Goal: Transaction & Acquisition: Purchase product/service

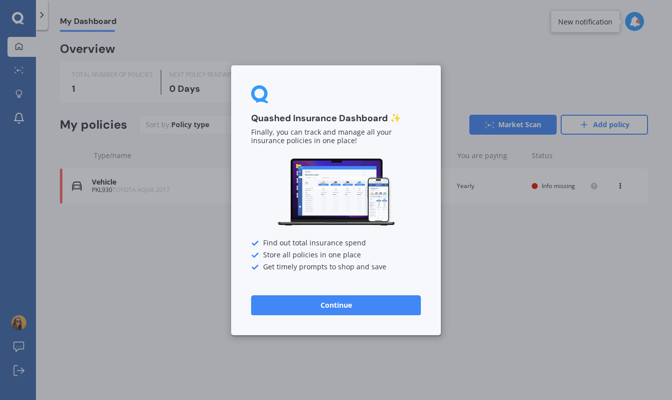
click at [121, 270] on div "Quashed Insurance Dashboard ✨ Finally, you can track and manage all your insura…" at bounding box center [336, 200] width 672 height 400
click at [308, 307] on button "Continue" at bounding box center [336, 305] width 170 height 20
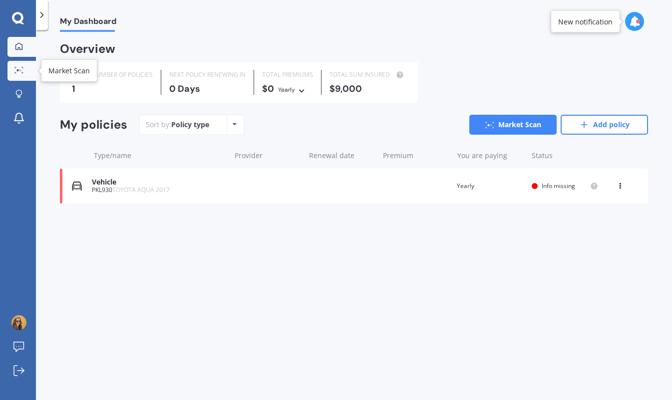
click at [15, 73] on div at bounding box center [18, 70] width 15 height 7
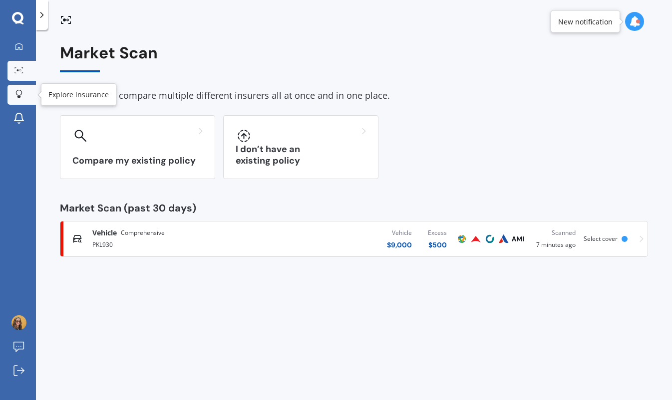
click at [20, 89] on link "Explore insurance" at bounding box center [21, 95] width 28 height 20
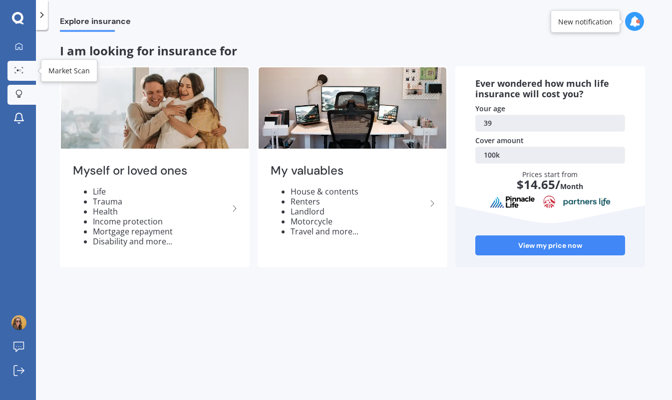
click at [11, 78] on link "Market Scan" at bounding box center [21, 71] width 28 height 20
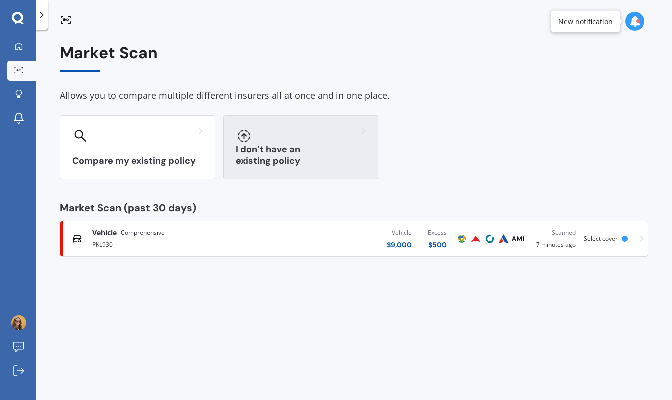
click at [344, 137] on div at bounding box center [301, 136] width 130 height 16
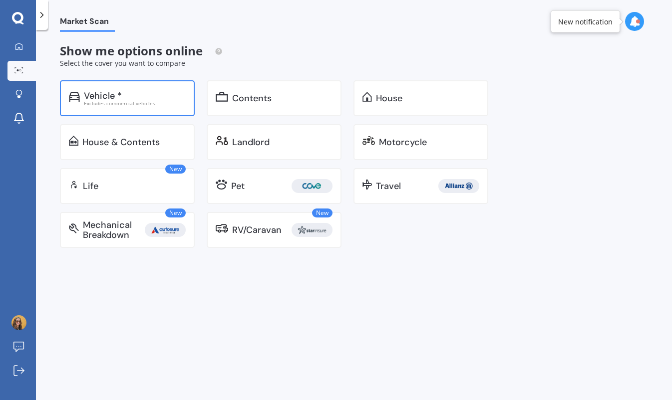
click at [104, 109] on div "Vehicle * Excludes commercial vehicles" at bounding box center [127, 98] width 135 height 36
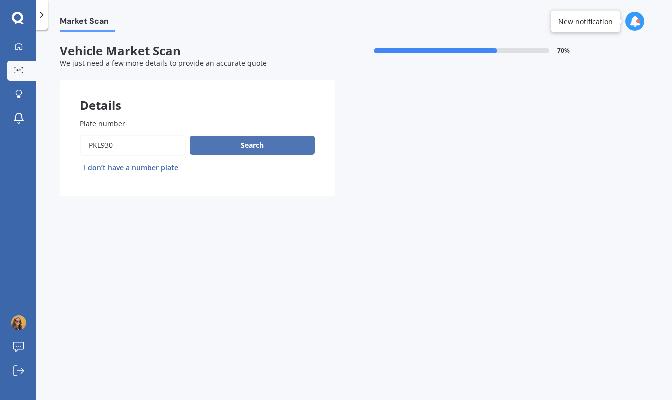
click at [237, 143] on button "Search" at bounding box center [252, 145] width 125 height 19
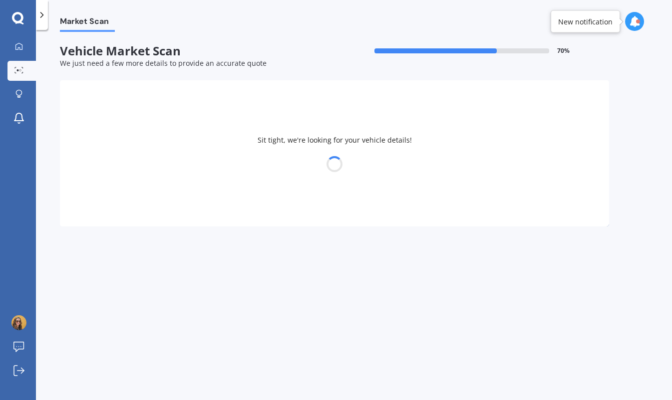
select select "TOYOTA"
select select "AQUA"
select select "26"
select select "03"
select select "1986"
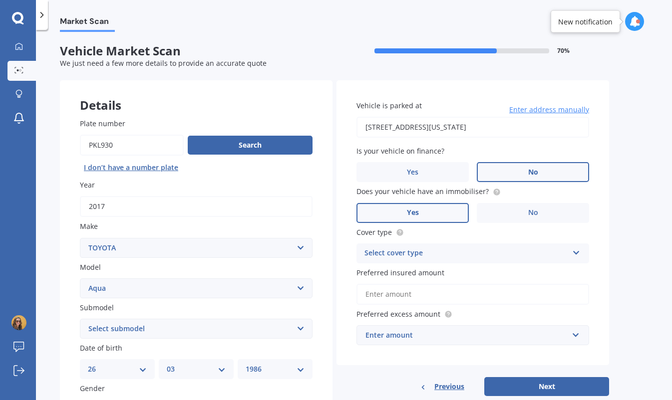
scroll to position [190, 0]
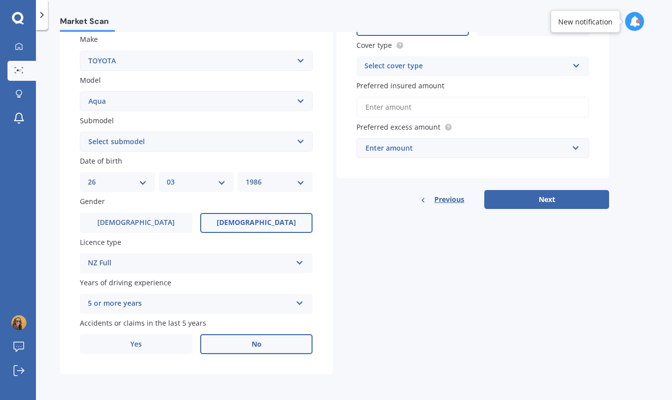
click at [529, 144] on div "Enter amount" at bounding box center [466, 148] width 203 height 11
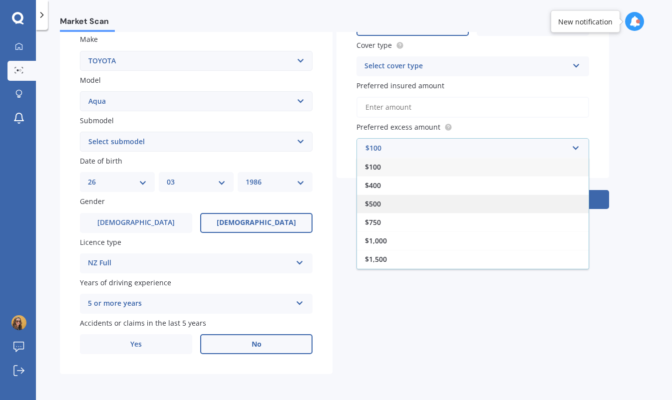
click at [476, 198] on div "$500" at bounding box center [473, 204] width 232 height 18
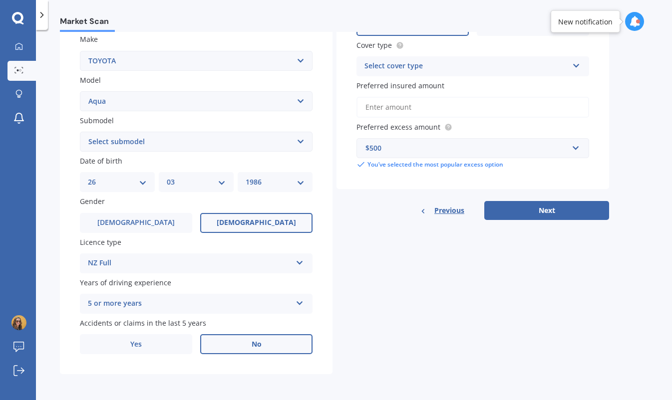
click at [568, 65] on div "Select cover type Comprehensive Third Party, Fire & Theft Third Party" at bounding box center [472, 66] width 233 height 20
click at [542, 90] on div "Comprehensive" at bounding box center [473, 86] width 232 height 18
click at [535, 211] on button "Next" at bounding box center [546, 210] width 125 height 19
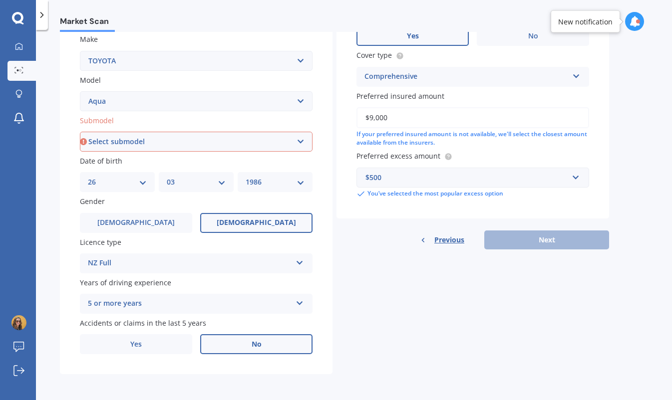
type input "$9,000"
click at [223, 138] on select "Select submodel (All Other) Hatchback Hybrid" at bounding box center [196, 142] width 233 height 20
select select "HYBRID"
click at [80, 132] on select "Select submodel (All Other) Hatchback Hybrid" at bounding box center [196, 142] width 233 height 20
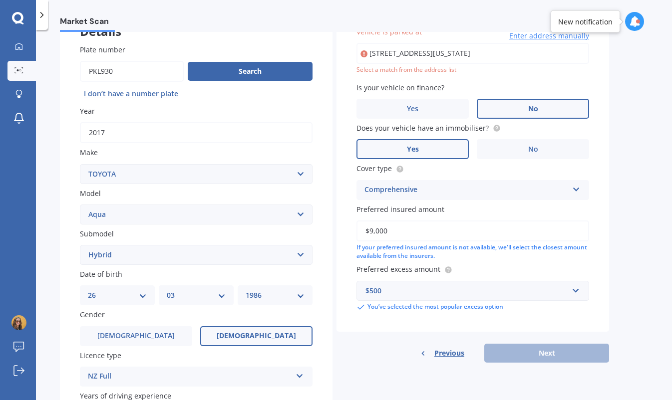
scroll to position [68, 0]
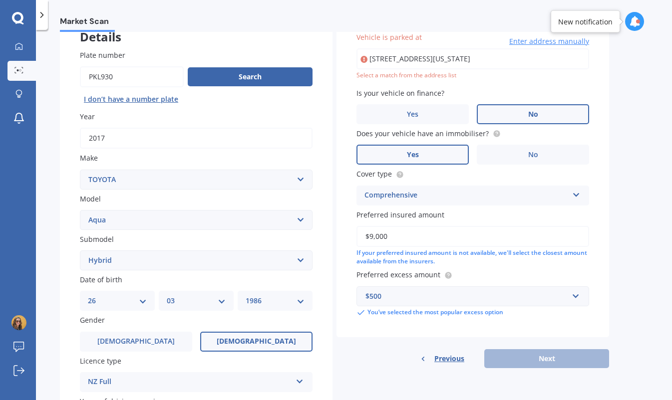
type input "[STREET_ADDRESS][US_STATE]"
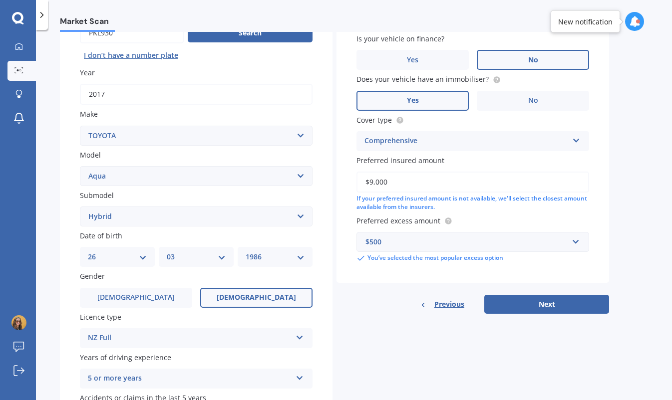
scroll to position [114, 0]
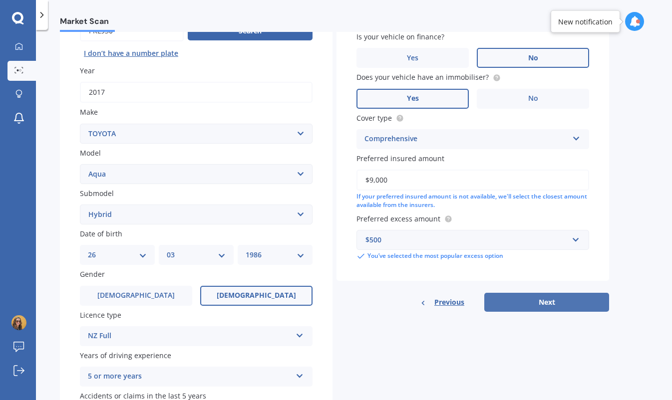
click at [541, 305] on button "Next" at bounding box center [546, 302] width 125 height 19
select select "26"
select select "03"
select select "1986"
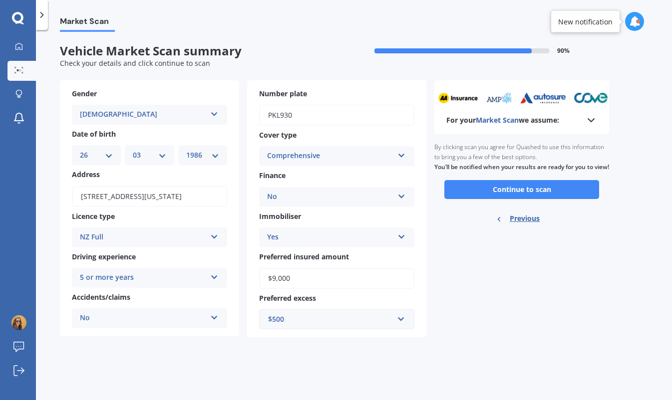
scroll to position [0, 0]
click at [514, 199] on button "Continue to scan" at bounding box center [521, 189] width 155 height 19
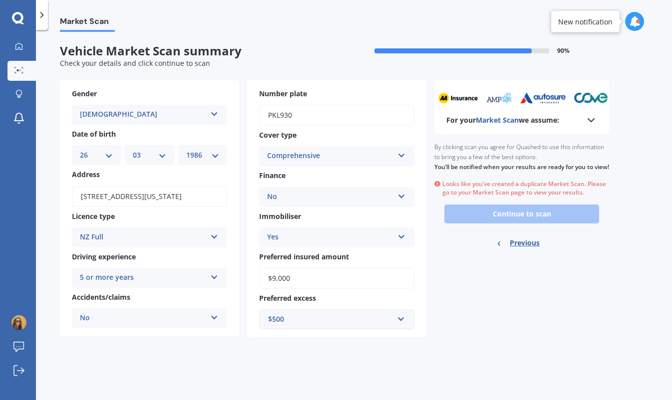
click at [520, 220] on div "Ready to go By clicking scan you agree for Quashed to use this information to b…" at bounding box center [521, 196] width 175 height 125
click at [13, 49] on div at bounding box center [18, 46] width 15 height 9
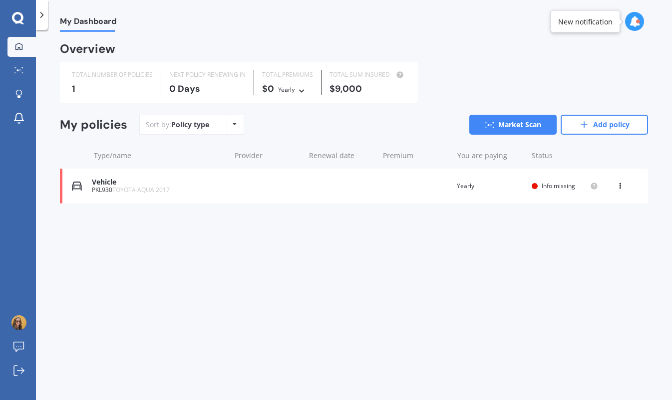
click at [201, 189] on div "PKL930 TOYOTA AQUA 2017" at bounding box center [158, 190] width 133 height 7
click at [108, 190] on div "PKL930 TOYOTA AQUA 2017" at bounding box center [158, 190] width 133 height 7
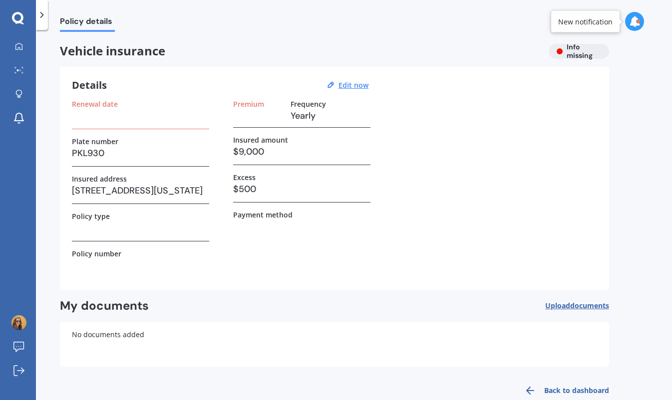
click at [167, 118] on h3 at bounding box center [140, 115] width 137 height 15
click at [358, 82] on u "Edit now" at bounding box center [353, 84] width 30 height 9
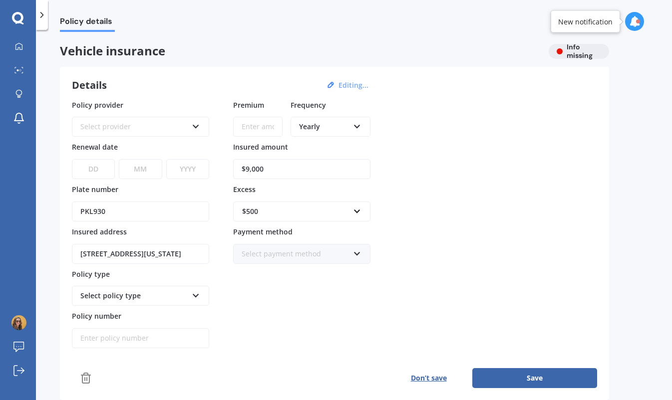
click at [143, 126] on div "Select provider" at bounding box center [133, 126] width 107 height 11
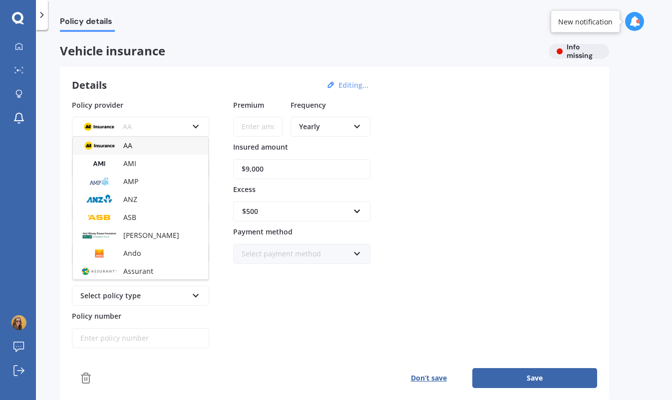
click at [221, 48] on span "Vehicle insurance" at bounding box center [300, 51] width 481 height 14
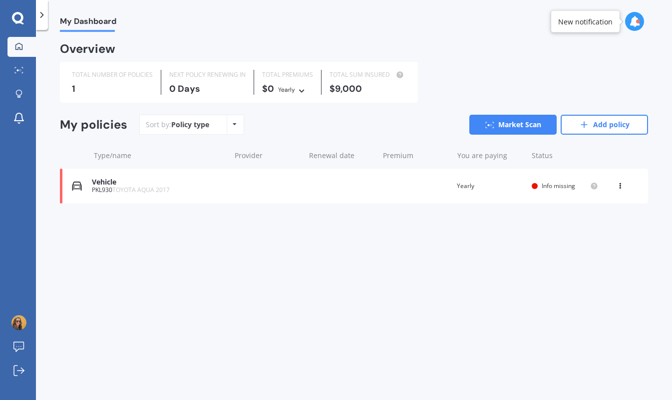
click at [620, 181] on icon at bounding box center [619, 184] width 7 height 6
click at [590, 231] on div "Delete" at bounding box center [597, 225] width 99 height 20
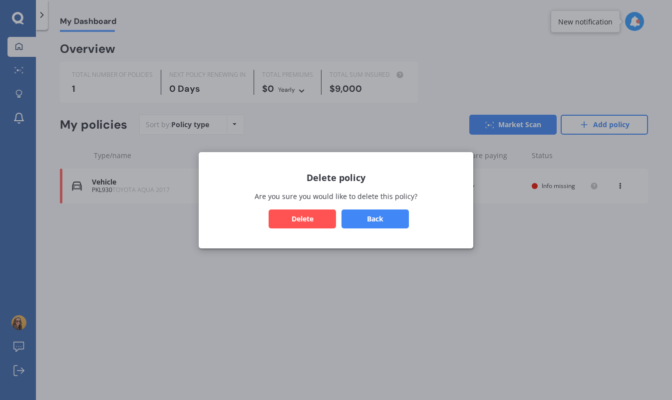
click at [315, 213] on button "Delete" at bounding box center [301, 218] width 67 height 19
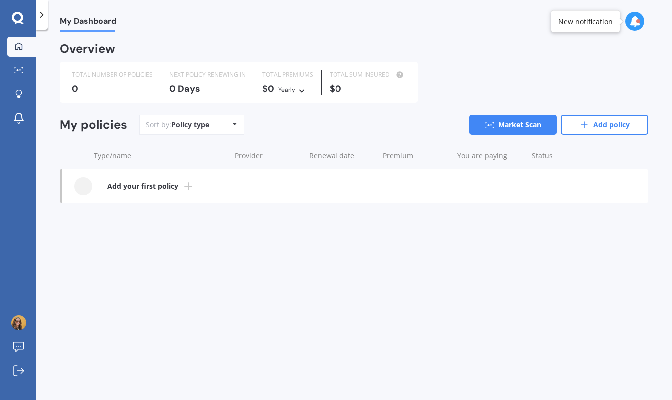
click at [44, 16] on icon at bounding box center [42, 15] width 10 height 10
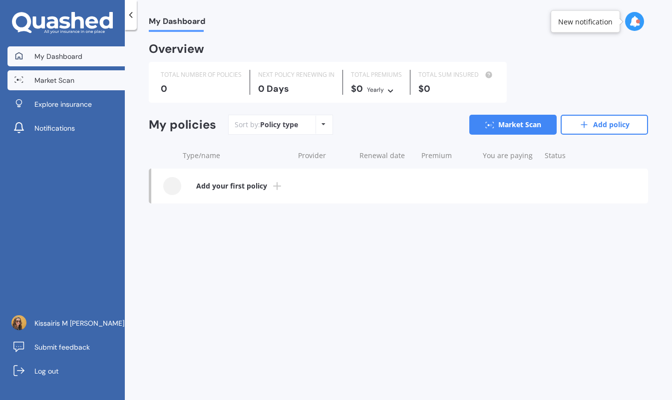
click at [43, 76] on span "Market Scan" at bounding box center [54, 80] width 40 height 10
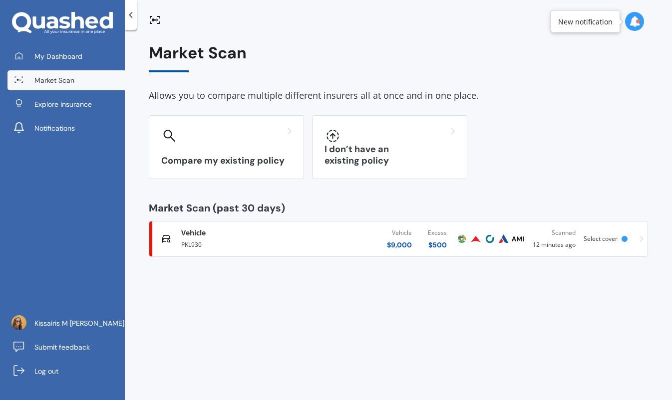
click at [598, 238] on span "Select cover" at bounding box center [600, 239] width 34 height 8
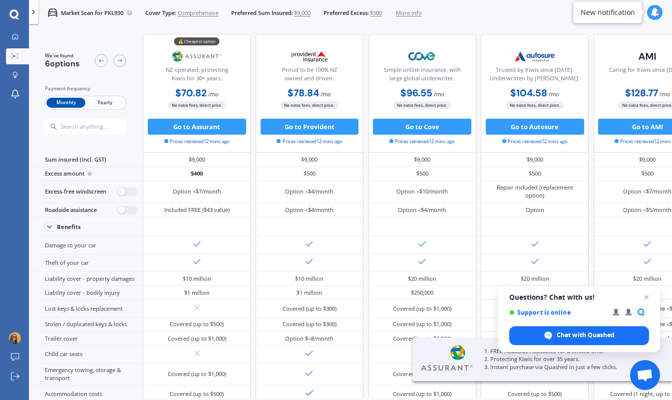
click at [100, 101] on span "Yearly" at bounding box center [104, 103] width 39 height 10
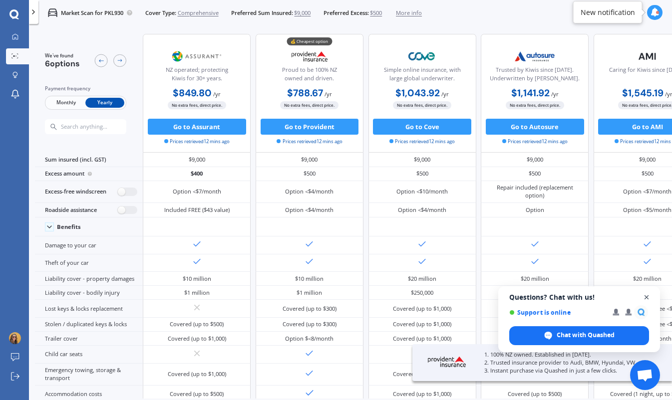
click at [646, 299] on span "Close chat" at bounding box center [646, 297] width 12 height 12
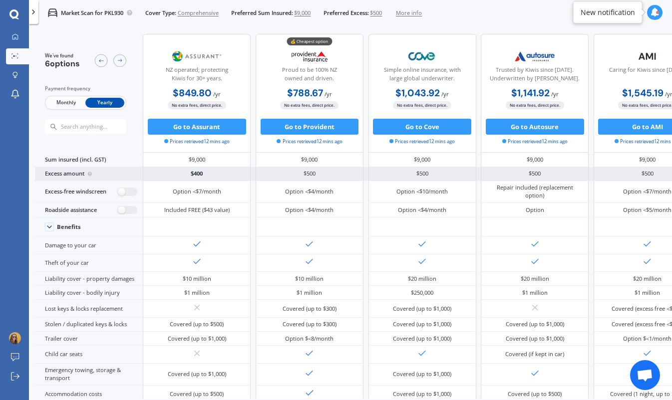
click at [84, 173] on div "Excess amount" at bounding box center [89, 174] width 108 height 14
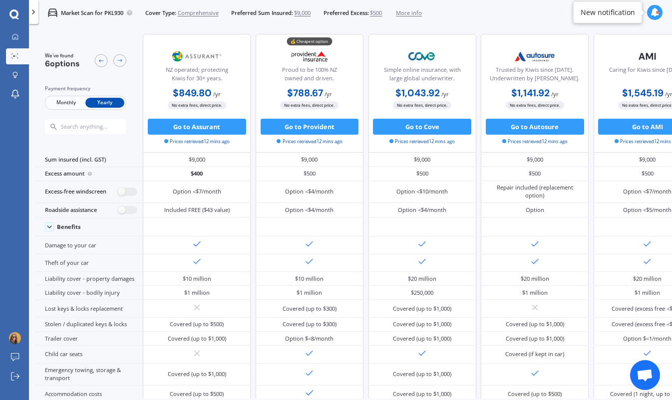
click at [382, 10] on span "$500" at bounding box center [376, 13] width 12 height 8
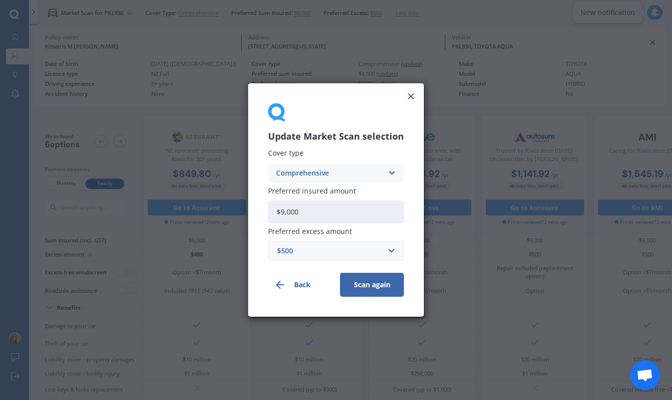
click at [330, 249] on div "$500" at bounding box center [330, 251] width 106 height 11
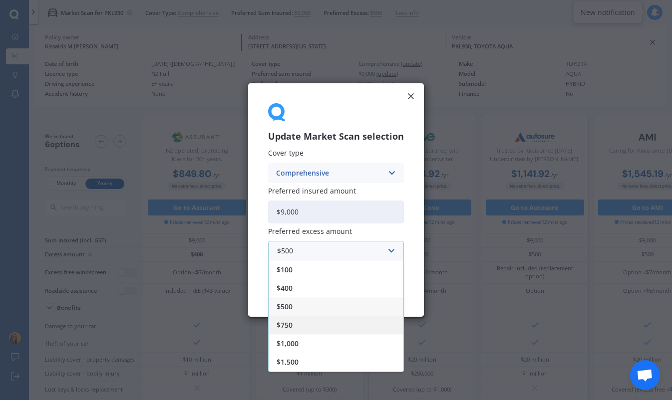
click at [336, 329] on div "$750" at bounding box center [335, 325] width 135 height 18
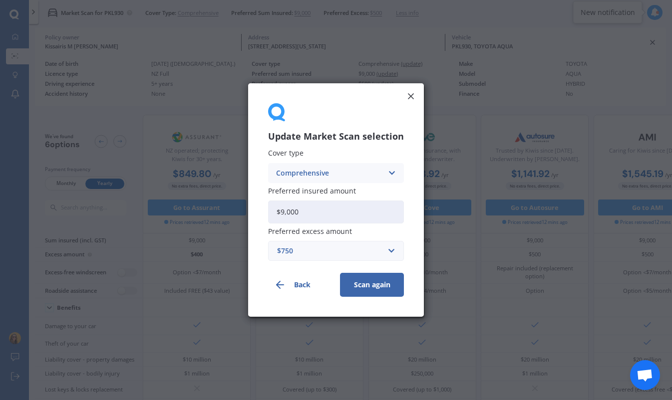
click at [378, 289] on button "Scan again" at bounding box center [372, 285] width 64 height 24
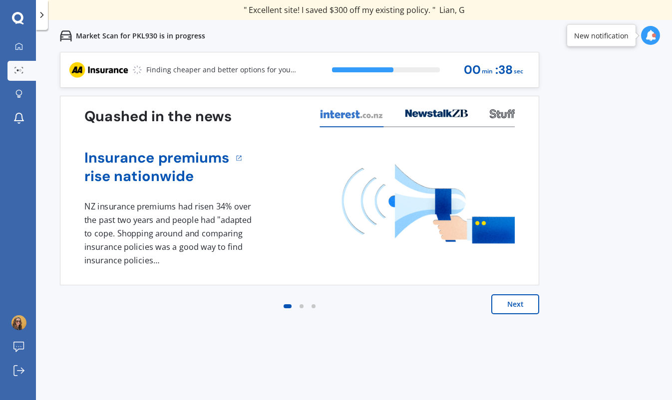
click at [501, 312] on button "Next" at bounding box center [515, 304] width 48 height 20
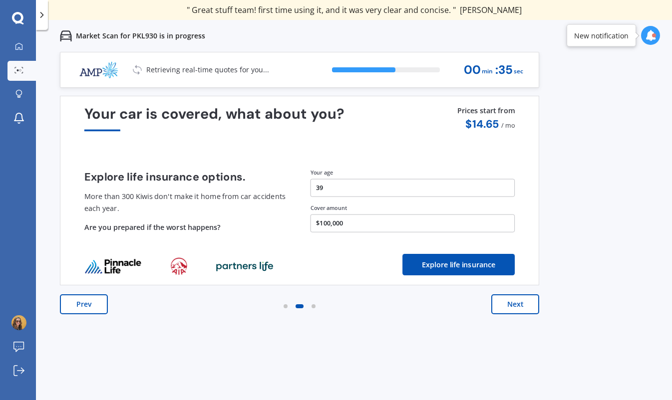
click at [501, 312] on button "Next" at bounding box center [515, 304] width 48 height 20
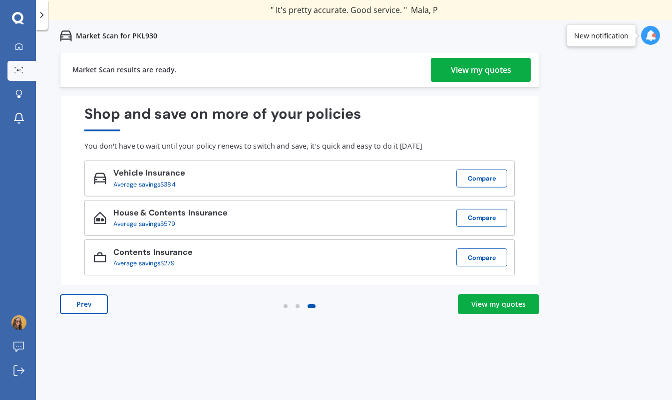
click at [505, 61] on div "View my quotes" at bounding box center [481, 70] width 60 height 24
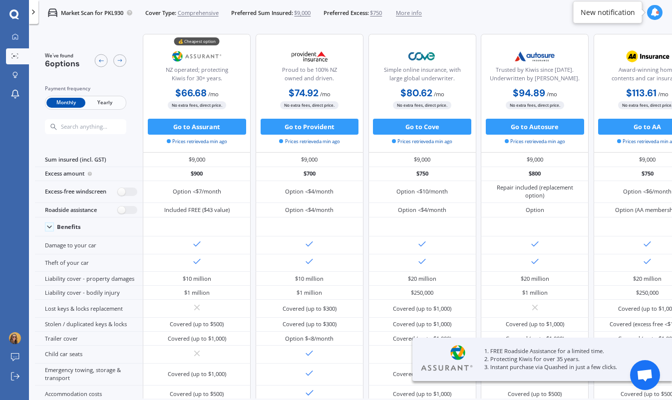
click at [97, 106] on span "Yearly" at bounding box center [104, 103] width 39 height 10
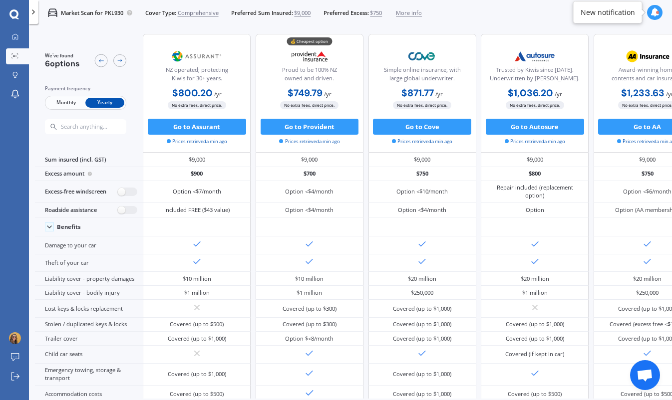
click at [382, 13] on span "$750" at bounding box center [376, 13] width 12 height 8
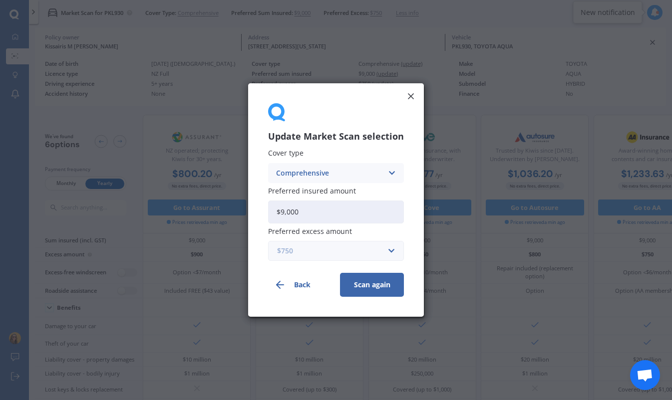
click at [305, 244] on input "text" at bounding box center [332, 251] width 127 height 19
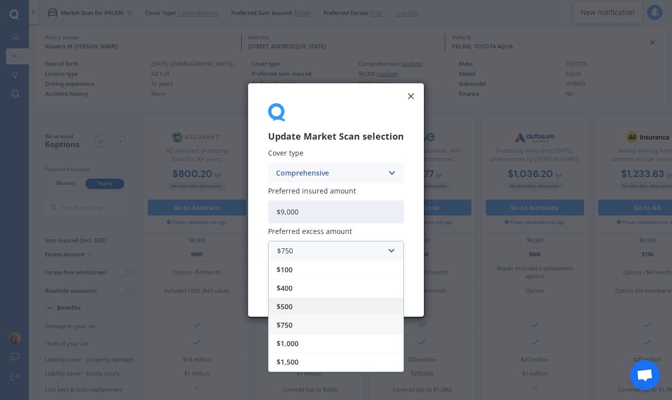
click at [306, 303] on div "$500" at bounding box center [335, 306] width 135 height 18
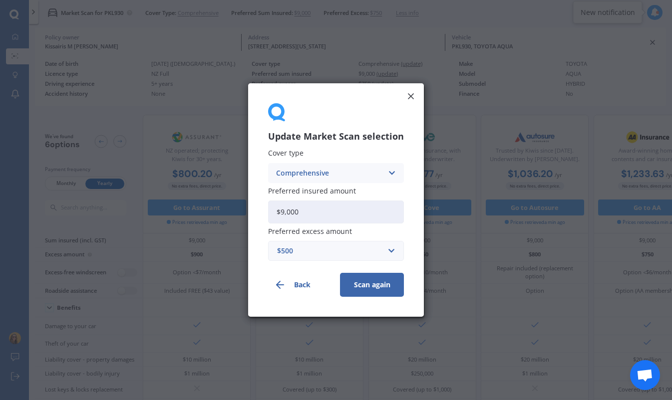
click at [377, 276] on button "Scan again" at bounding box center [372, 285] width 64 height 24
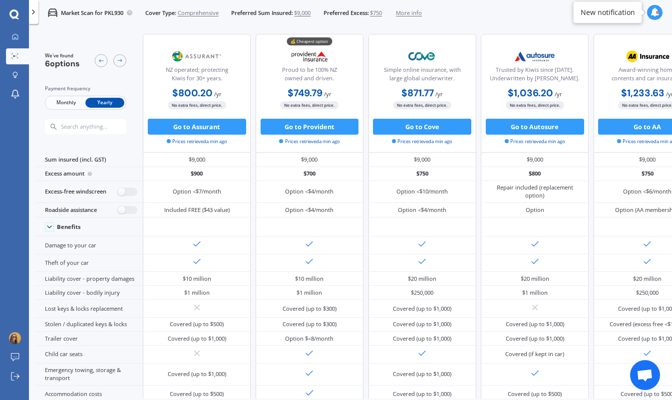
click at [383, 7] on div "Market Scan for PKL930 Cover Type: Comprehensive Preferred Sum Insured: $9,000 …" at bounding box center [229, 12] width 383 height 25
click at [383, 18] on div "Market Scan for PKL930 Cover Type: Comprehensive Preferred Sum Insured: $9,000 …" at bounding box center [229, 12] width 383 height 25
click at [381, 13] on span "$750" at bounding box center [376, 13] width 12 height 8
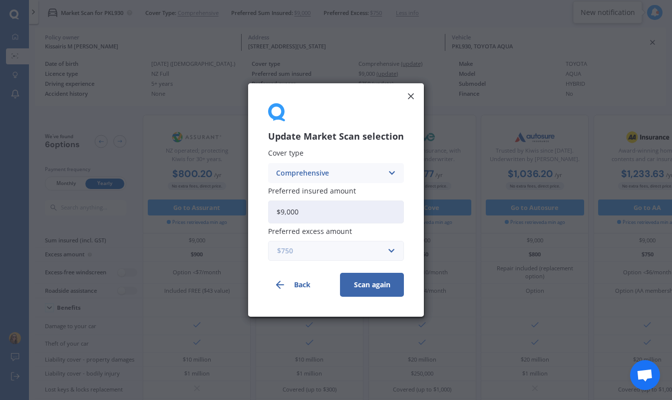
click at [391, 249] on input "text" at bounding box center [332, 251] width 127 height 19
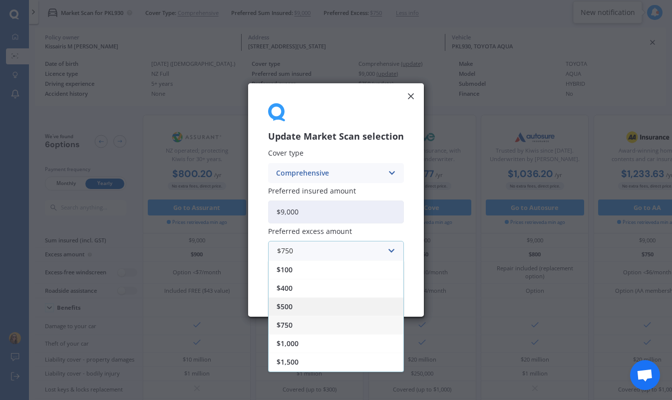
click at [320, 304] on div "$500" at bounding box center [335, 306] width 135 height 18
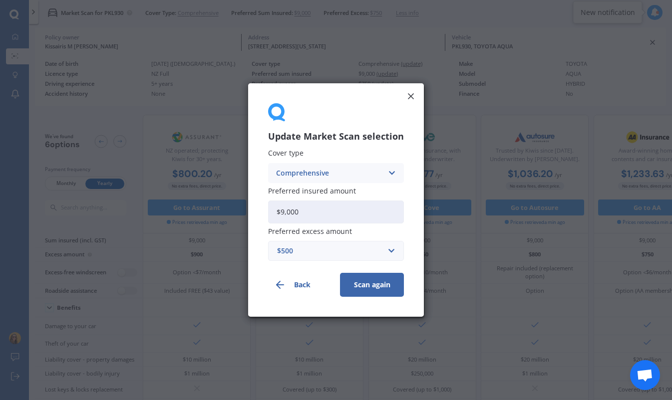
click at [380, 282] on button "Scan again" at bounding box center [372, 285] width 64 height 24
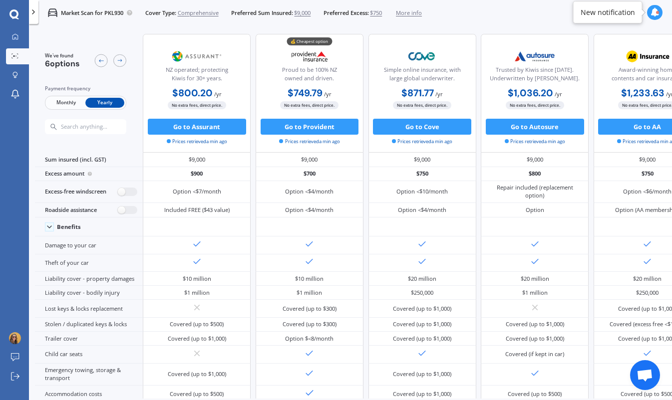
click at [382, 12] on span "$750" at bounding box center [376, 13] width 12 height 8
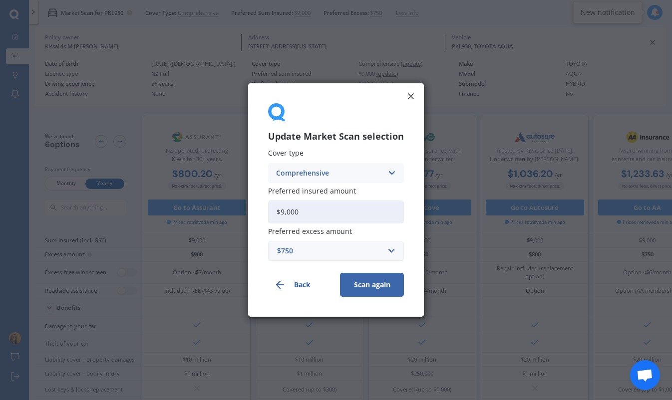
click at [298, 288] on button "Back" at bounding box center [300, 285] width 64 height 24
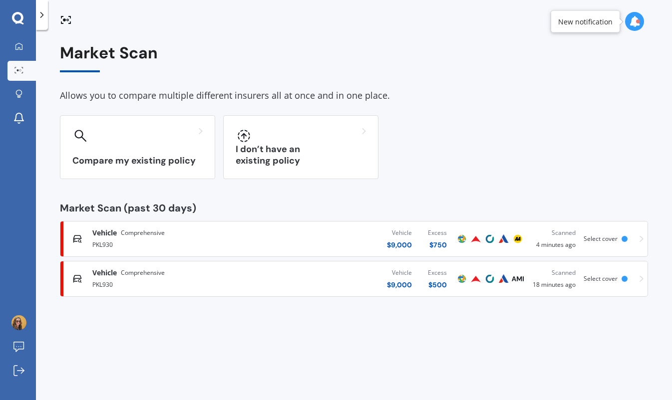
click at [335, 282] on div "Vehicle $ 9,000 Excess $ 500" at bounding box center [359, 279] width 191 height 30
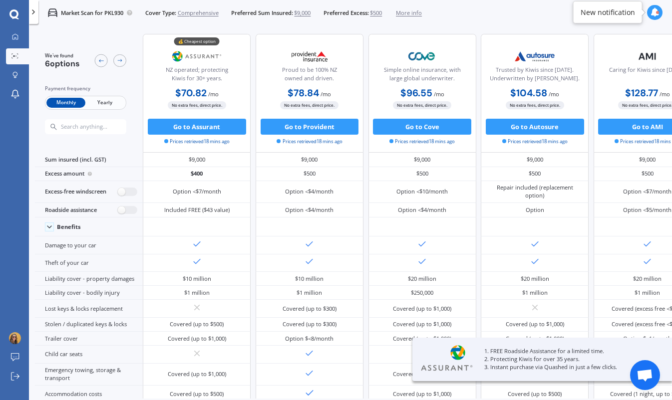
click at [107, 102] on span "Yearly" at bounding box center [104, 103] width 39 height 10
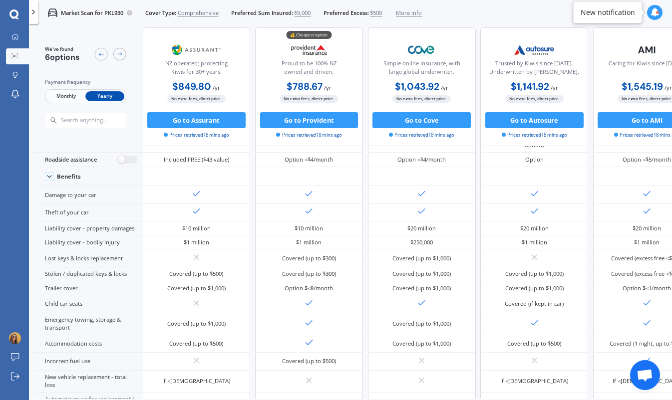
scroll to position [0, 0]
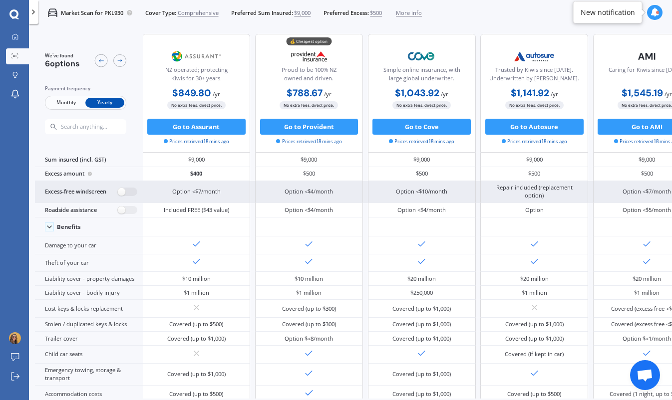
click at [200, 191] on div "Option <$7/month" at bounding box center [196, 192] width 48 height 8
click at [132, 190] on label at bounding box center [127, 192] width 19 height 8
radio input "true"
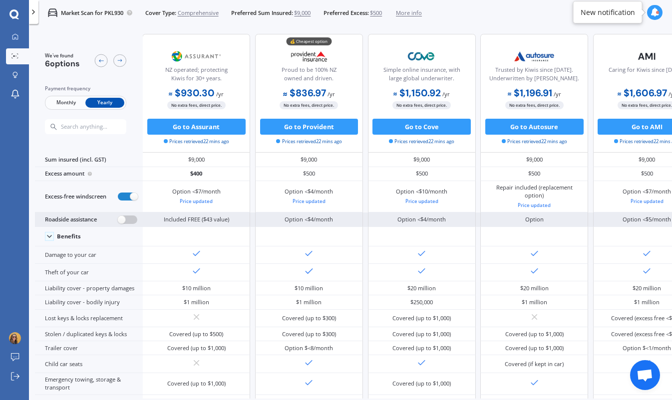
click at [130, 218] on label at bounding box center [127, 220] width 19 height 8
radio input "true"
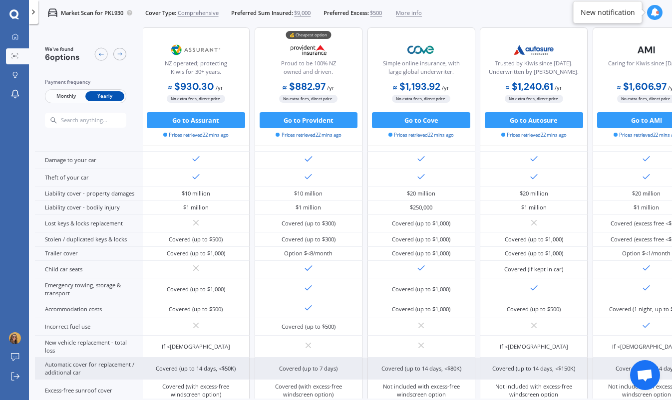
scroll to position [0, 1]
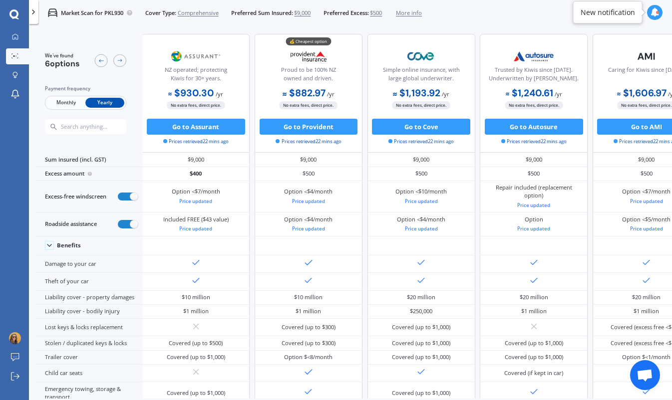
click at [33, 10] on polyline at bounding box center [33, 12] width 2 height 4
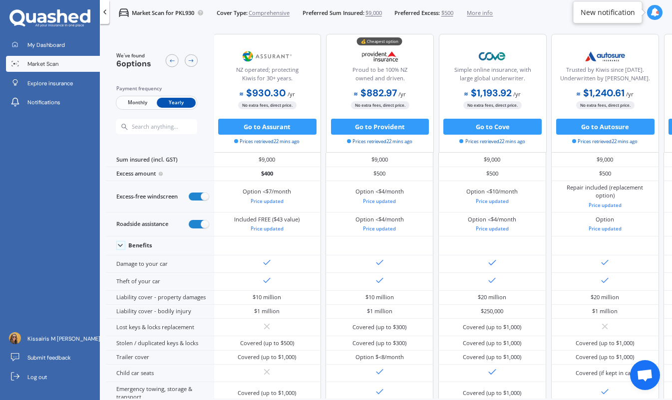
click at [34, 67] on span "Market Scan" at bounding box center [42, 64] width 31 height 8
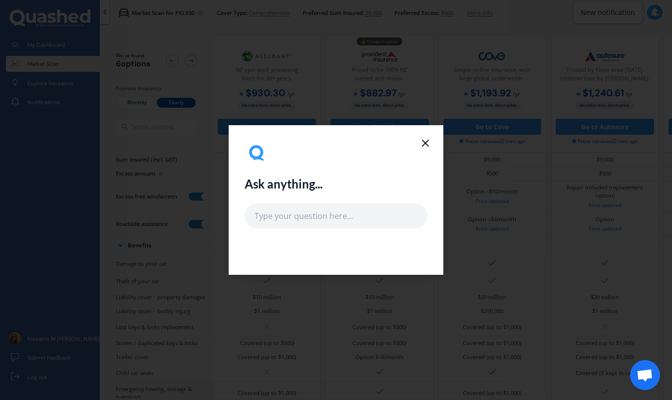
click at [420, 146] on icon at bounding box center [425, 143] width 12 height 12
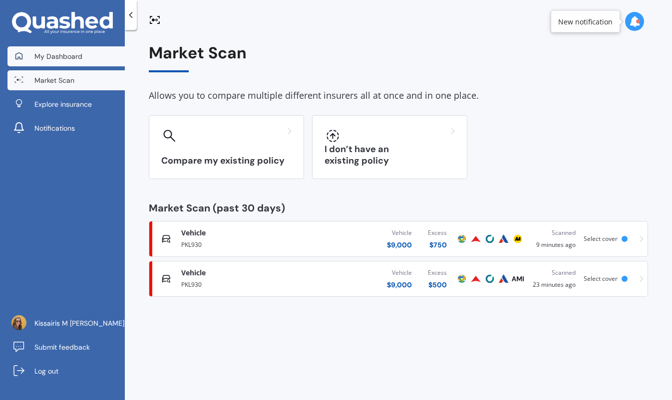
click at [55, 47] on link "My Dashboard" at bounding box center [65, 56] width 117 height 20
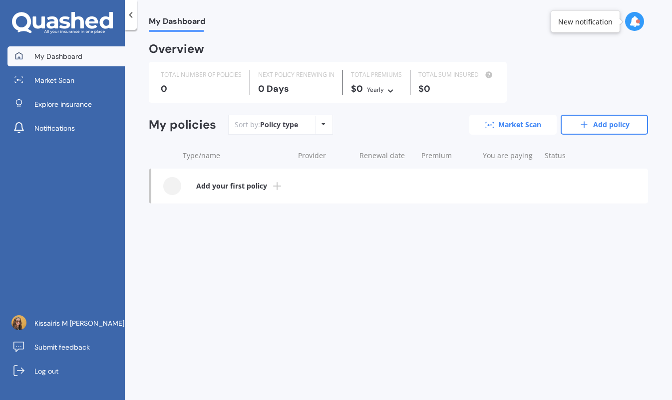
click at [497, 126] on link "Market Scan" at bounding box center [512, 125] width 87 height 20
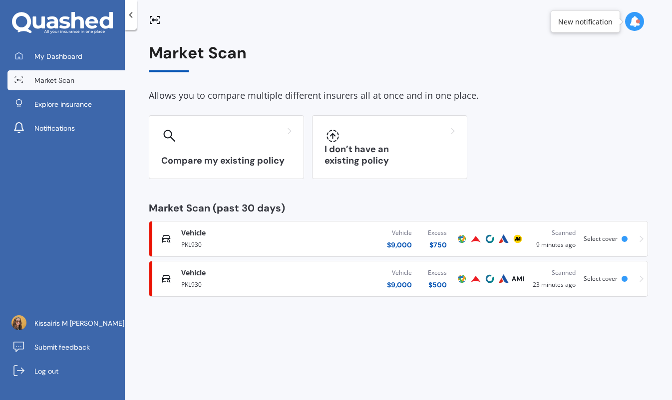
click at [269, 248] on div "PKL930" at bounding box center [244, 244] width 127 height 12
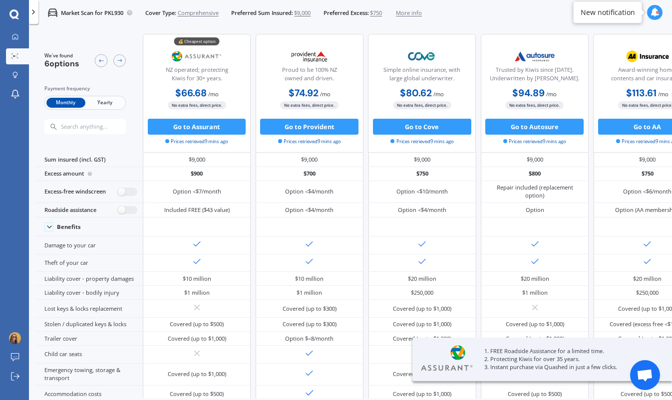
click at [112, 107] on span "Yearly" at bounding box center [104, 103] width 39 height 10
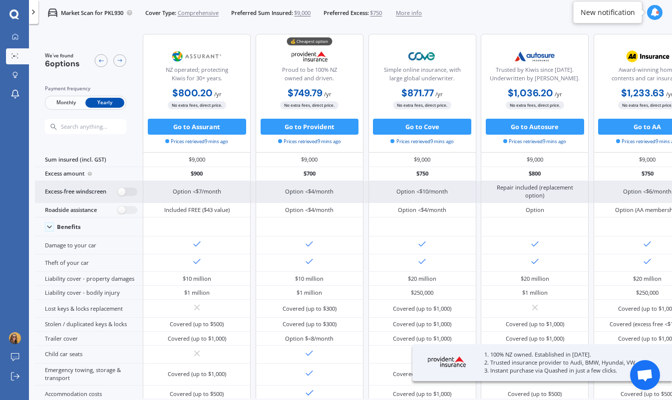
click at [134, 186] on div "Excess-free windscreen" at bounding box center [89, 192] width 108 height 22
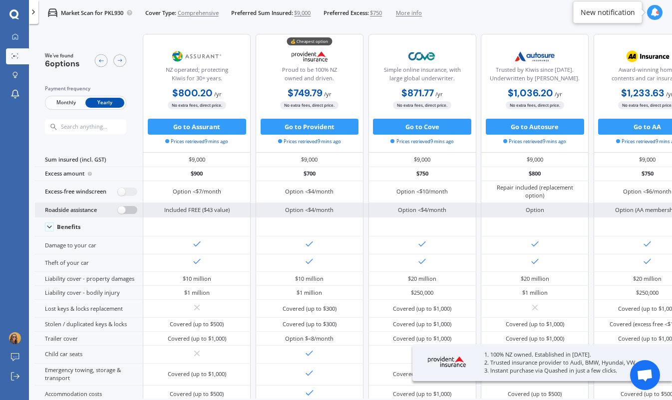
click at [135, 206] on label at bounding box center [127, 210] width 19 height 8
radio input "true"
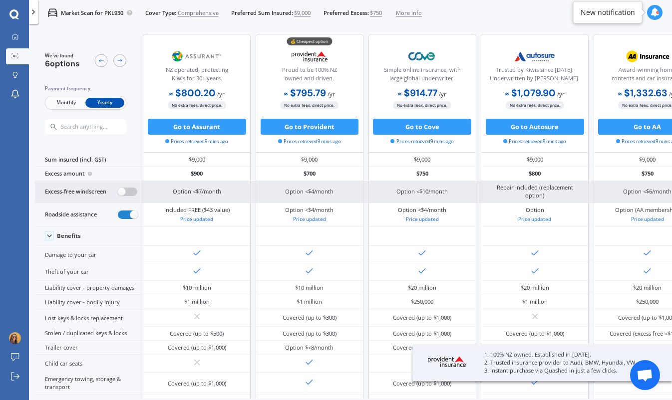
click at [133, 192] on label at bounding box center [127, 192] width 19 height 8
radio input "true"
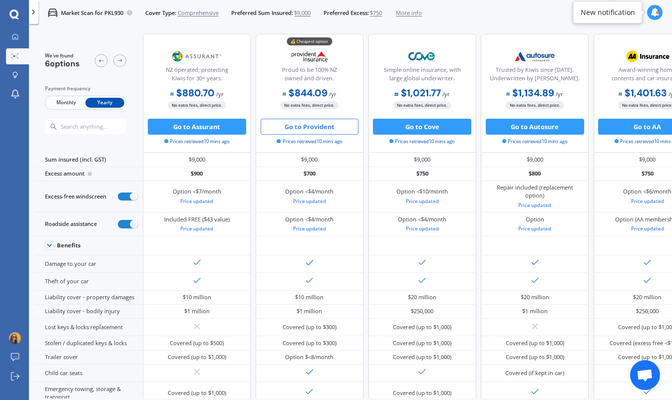
click at [310, 124] on button "Go to Provident" at bounding box center [310, 127] width 98 height 16
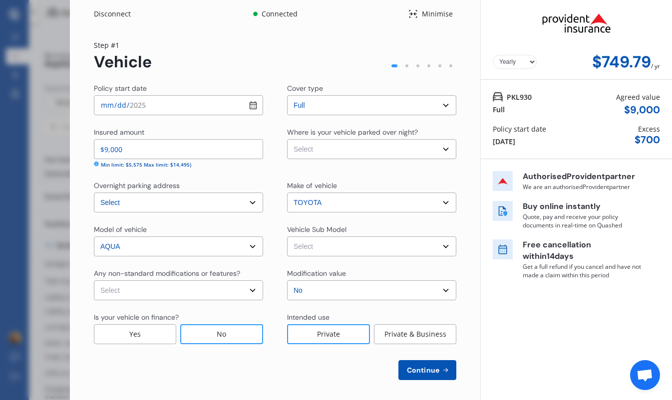
click at [354, 145] on select "Select Garage (fully enclosed) Off Street Parking Other" at bounding box center [371, 149] width 169 height 20
select select "GARAGE"
click at [287, 139] on select "Select Garage (fully enclosed) Off Street Parking Other" at bounding box center [371, 149] width 169 height 20
click at [331, 246] on select "Select Aqua NHP10 Hatchback 5dr CVT 1sp 1.5i/45kW Hybrid [IMP]" at bounding box center [371, 247] width 169 height 20
select select "NZVTOYO2017AEHF"
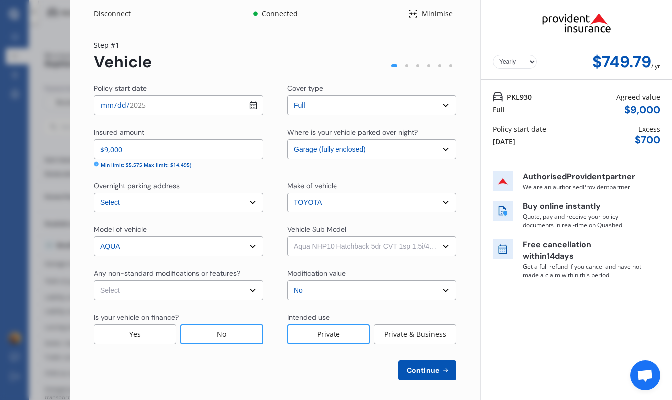
click at [287, 237] on select "Select Aqua NHP10 Hatchback 5dr CVT 1sp 1.5i/45kW Hybrid [IMP]" at bounding box center [371, 247] width 169 height 20
click at [217, 290] on select "Select None [MEDICAL_DATA] System(NOS) Roll Cage Full Racing Harness" at bounding box center [178, 290] width 169 height 20
select select "none"
click at [94, 280] on select "Select None [MEDICAL_DATA] System(NOS) Roll Cage Full Racing Harness" at bounding box center [178, 290] width 169 height 20
click at [332, 287] on select "Select No Up to $4000 Up to $6000 Greater than $6000" at bounding box center [371, 290] width 169 height 20
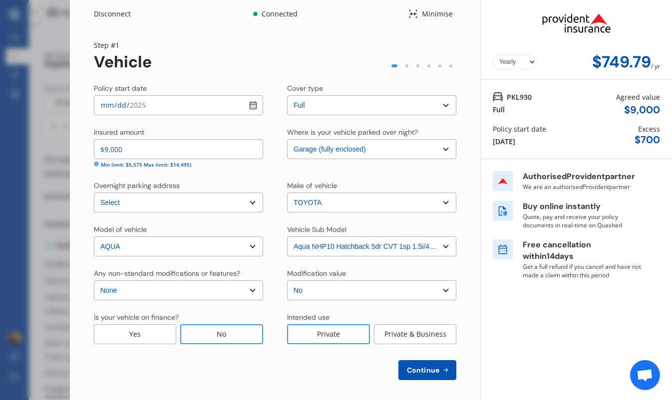
click at [287, 280] on select "Select No Up to $4000 Up to $6000 Greater than $6000" at bounding box center [371, 290] width 169 height 20
click at [424, 363] on button "Continue" at bounding box center [427, 370] width 58 height 20
select select "26"
select select "03"
select select "1986"
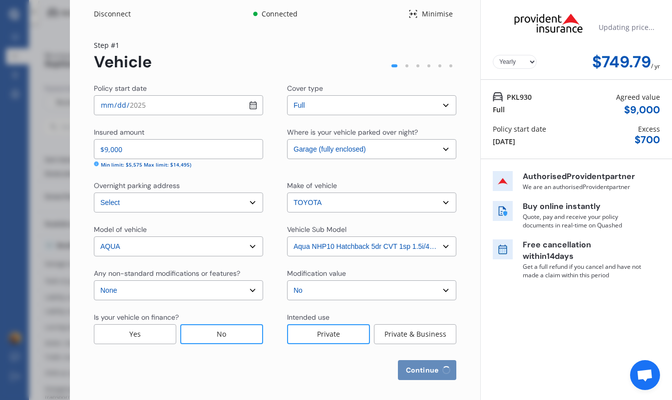
select select "NZ_FULL"
select select "0"
select select "25"
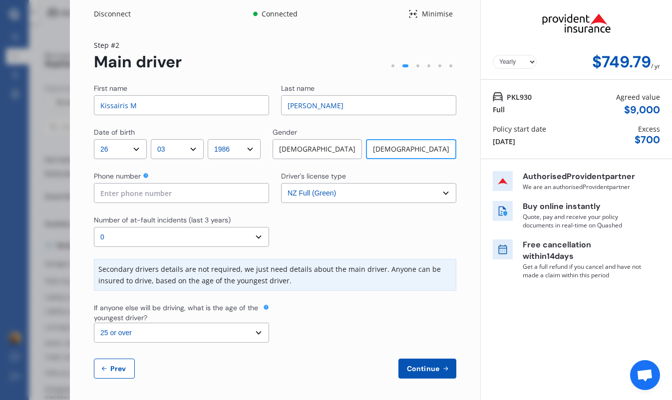
click at [175, 196] on input at bounding box center [181, 193] width 175 height 20
type input "0284716627"
click at [223, 325] on select "Select the age of the youngest driver. 16 17 18 19 20 21 22 23 24 25 or over" at bounding box center [181, 333] width 175 height 20
click at [222, 112] on input "Kissairis M" at bounding box center [181, 105] width 175 height 20
type input "Kissairis"
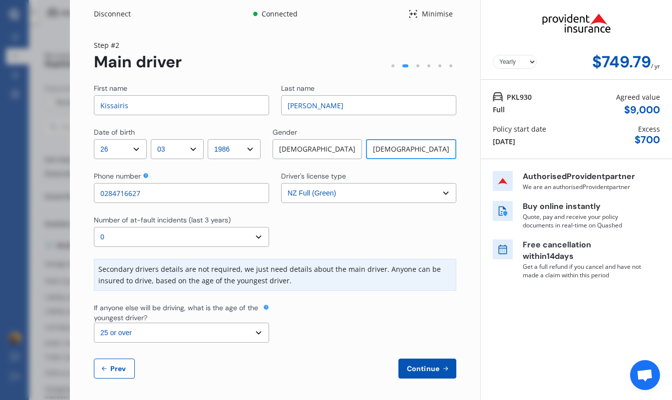
click at [351, 377] on div "Continue Prev" at bounding box center [275, 369] width 362 height 20
click at [411, 363] on button "Continue" at bounding box center [427, 369] width 58 height 20
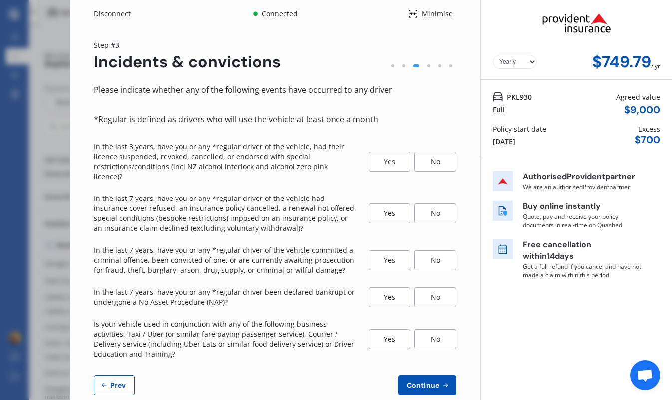
click at [439, 157] on div "No" at bounding box center [435, 162] width 42 height 20
click at [426, 204] on div "No" at bounding box center [435, 214] width 42 height 20
click at [427, 256] on div "No" at bounding box center [435, 261] width 42 height 20
click at [432, 287] on div "No" at bounding box center [435, 297] width 42 height 20
click at [432, 332] on div "No" at bounding box center [435, 339] width 42 height 20
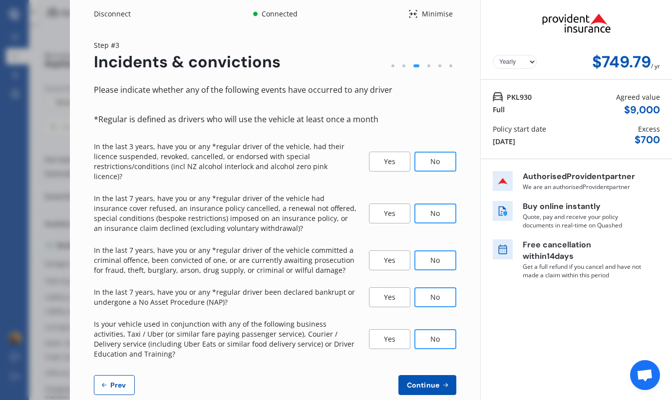
click at [430, 381] on button "Continue" at bounding box center [427, 385] width 58 height 20
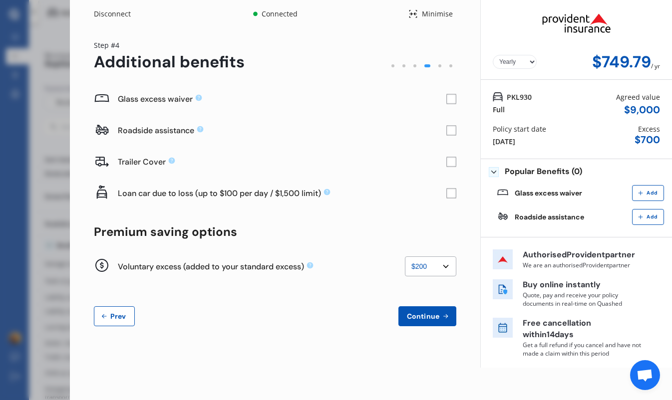
click at [451, 97] on rect at bounding box center [451, 99] width 10 height 10
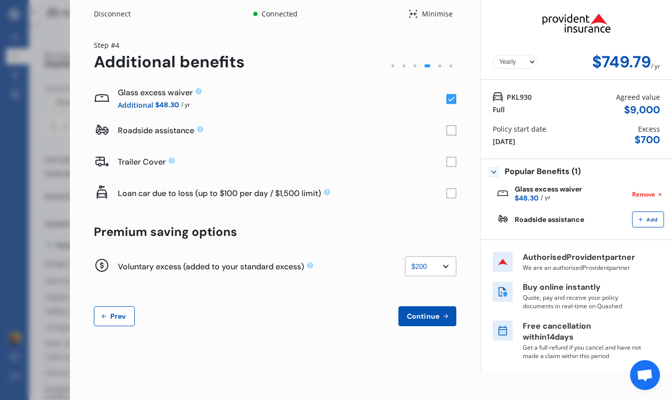
click at [453, 135] on rect at bounding box center [451, 131] width 10 height 10
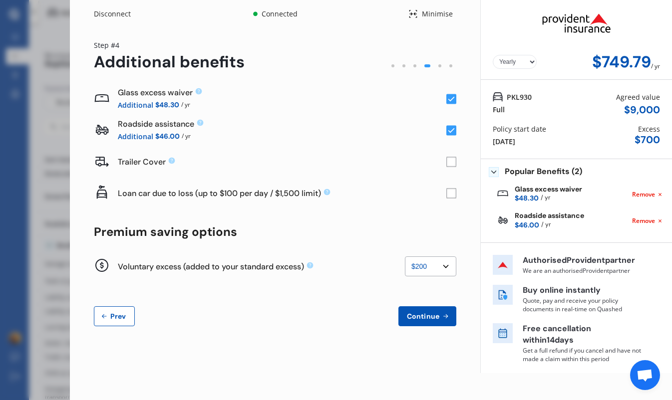
click at [447, 194] on rect at bounding box center [451, 194] width 10 height 10
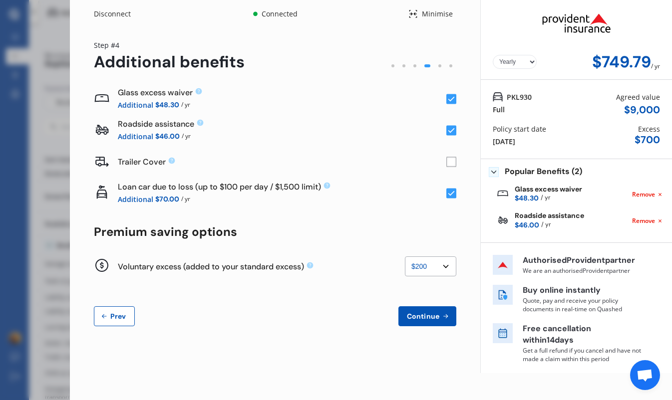
click at [447, 194] on rect at bounding box center [451, 194] width 10 height 10
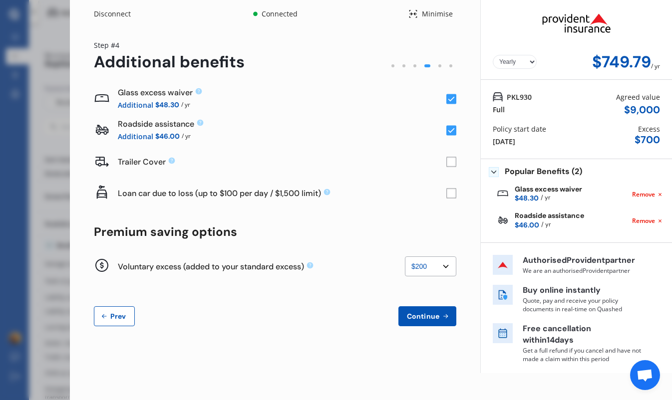
click at [432, 264] on select "None $200 $450 $700 $950 $1,200 $1,700" at bounding box center [430, 267] width 51 height 20
click at [405, 257] on select "None $200 $450 $700 $950 $1,200 $1,700" at bounding box center [430, 267] width 51 height 20
click at [419, 274] on select "None $200 $450 $700 $950 $1,200 $1,700" at bounding box center [430, 267] width 51 height 20
select select "200"
click at [405, 257] on select "None $200 $450 $700 $950 $1,200 $1,700" at bounding box center [430, 267] width 51 height 20
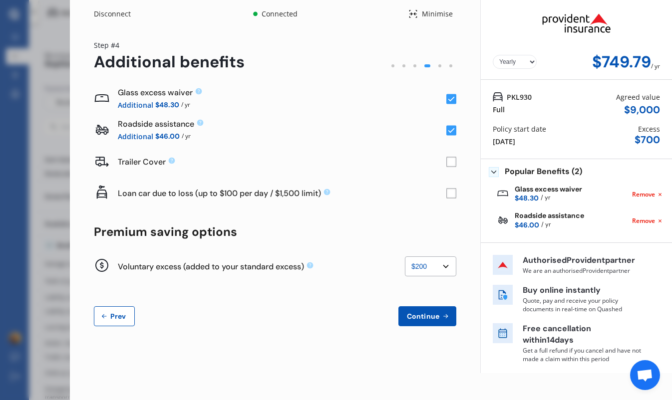
click at [433, 318] on span "Continue" at bounding box center [423, 316] width 36 height 8
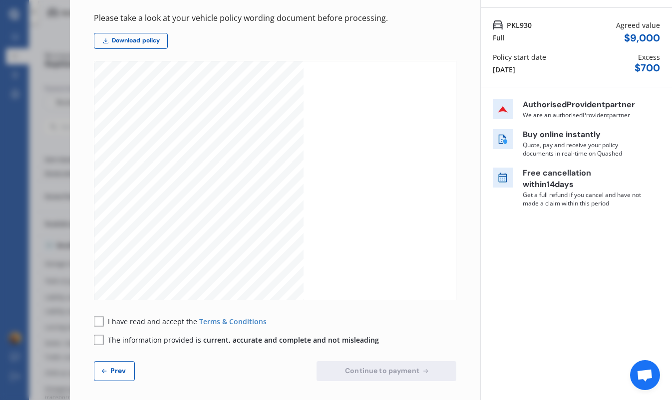
scroll to position [76, 0]
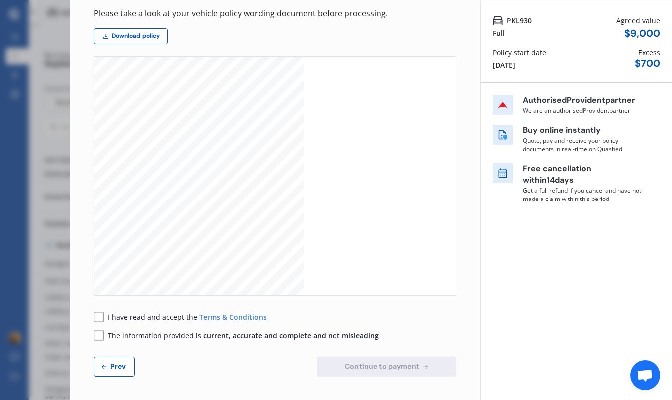
click at [214, 243] on span "final decision to purchase the product. Some of the words used in this policy b…" at bounding box center [198, 243] width 149 height 4
click at [121, 47] on div "Please take a look at your vehicle policy wording document before processing. D…" at bounding box center [275, 192] width 362 height 370
click at [117, 33] on link "Download policy" at bounding box center [131, 36] width 74 height 16
click at [141, 313] on span "I have read and accept the" at bounding box center [153, 316] width 91 height 9
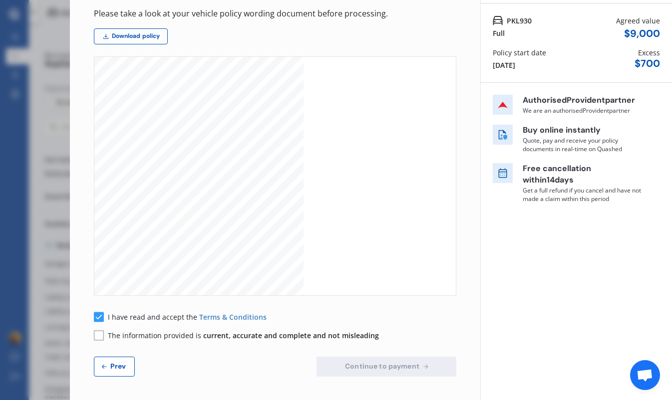
click at [156, 337] on span "The information provided is current, accurate and complete and not misleading" at bounding box center [243, 335] width 271 height 9
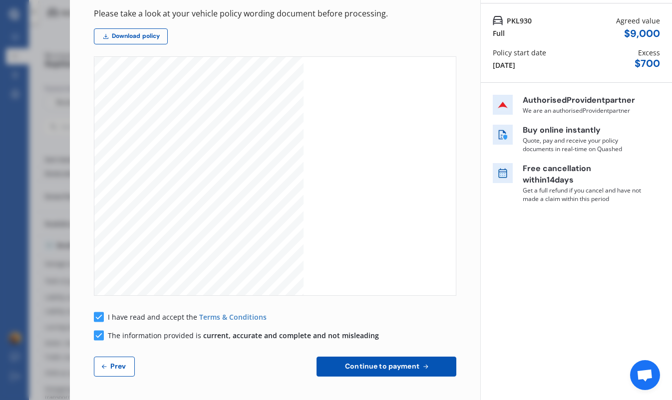
click at [371, 363] on span "Continue to payment" at bounding box center [382, 366] width 78 height 8
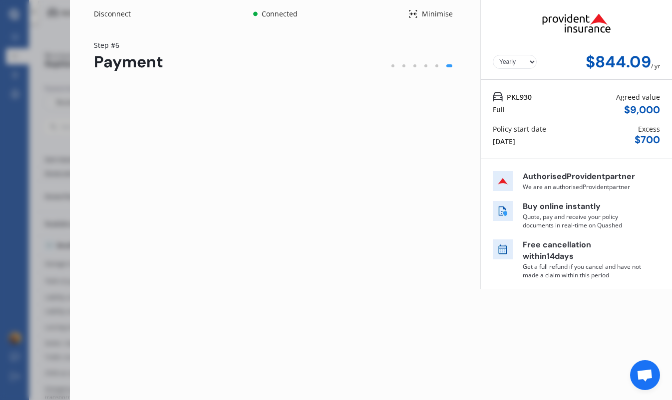
scroll to position [0, 0]
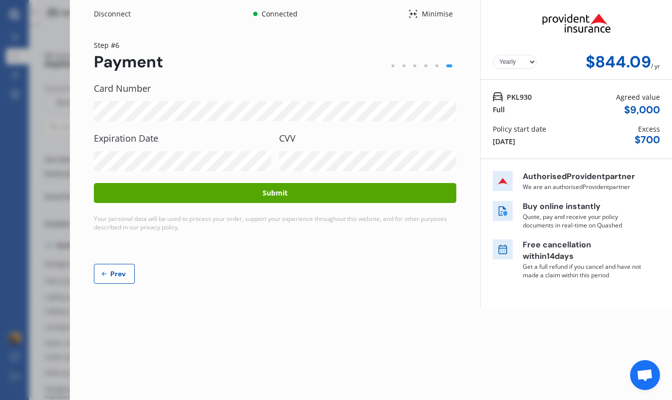
click at [314, 190] on button "Submit" at bounding box center [275, 193] width 362 height 20
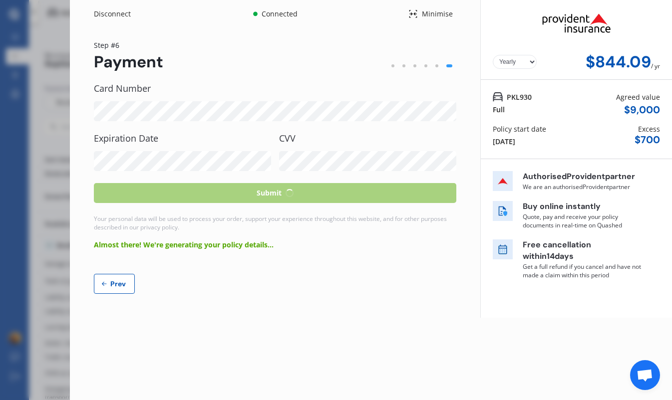
click at [381, 269] on div "Card Number Expiration Date CVV Submit Your personal data will be used to proce…" at bounding box center [275, 188] width 362 height 211
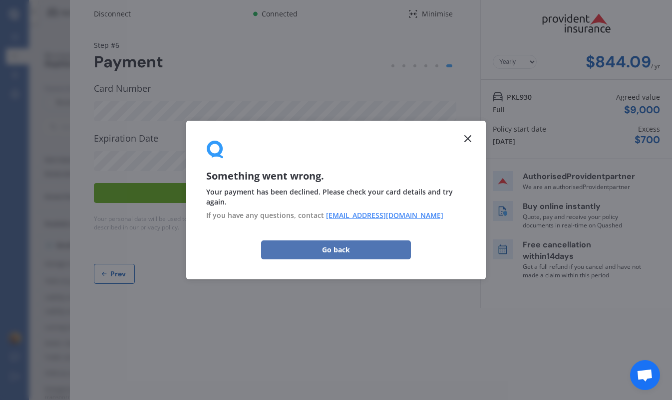
click at [349, 252] on button "Go back" at bounding box center [336, 250] width 150 height 19
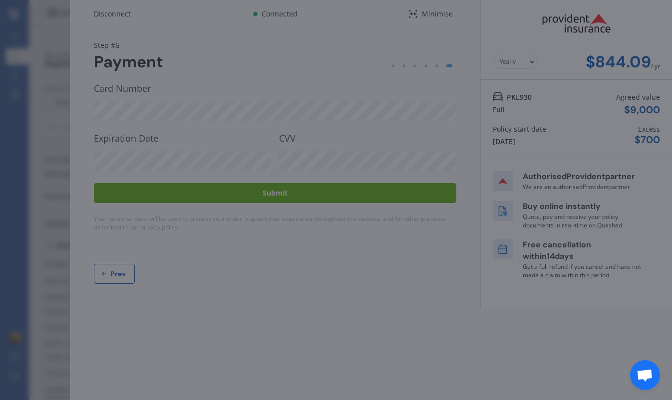
click at [248, 121] on div "Something went wrong. Your payment has been declined. Please check your card de…" at bounding box center [336, 200] width 672 height 400
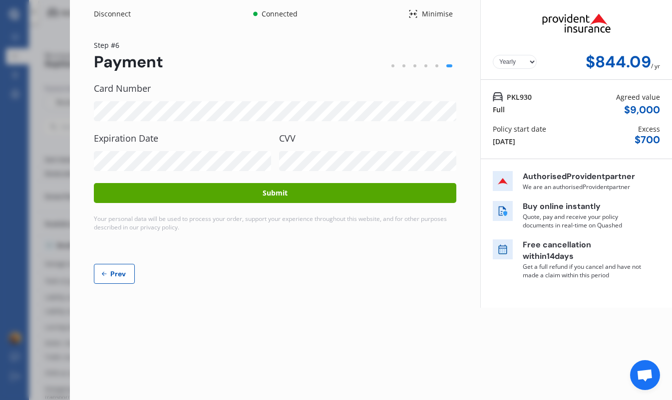
click at [274, 286] on div "Yearly Monthly $844.09 / yr Step # 6 Payment Card Number Expiration Date CVV Su…" at bounding box center [275, 168] width 410 height 280
click at [273, 323] on div "Disconnect Connected Minimise Yearly Monthly $844.09 / yr Step # 6 Payment Card…" at bounding box center [371, 200] width 602 height 400
click at [304, 191] on button "Submit" at bounding box center [275, 193] width 362 height 20
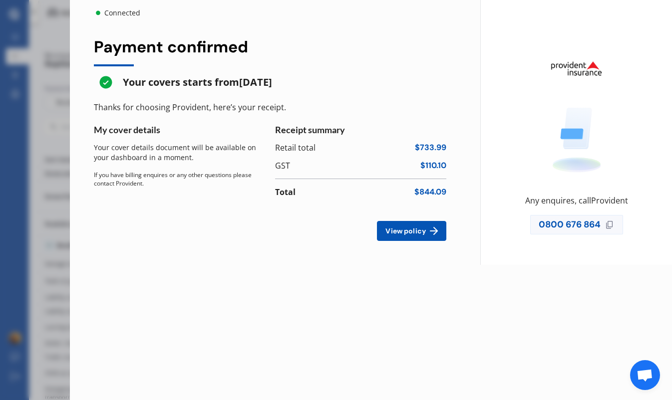
click at [412, 232] on span "View policy" at bounding box center [405, 231] width 44 height 8
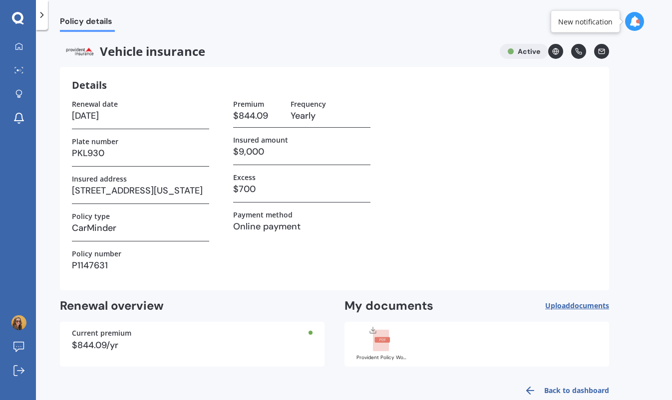
click at [609, 24] on div "New notification" at bounding box center [585, 21] width 54 height 10
click at [637, 22] on div at bounding box center [638, 21] width 4 height 4
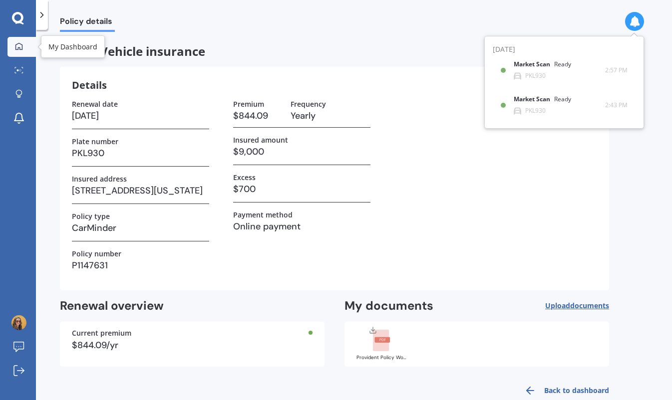
click at [15, 47] on icon at bounding box center [18, 45] width 7 height 7
